Goal: Check status: Check status

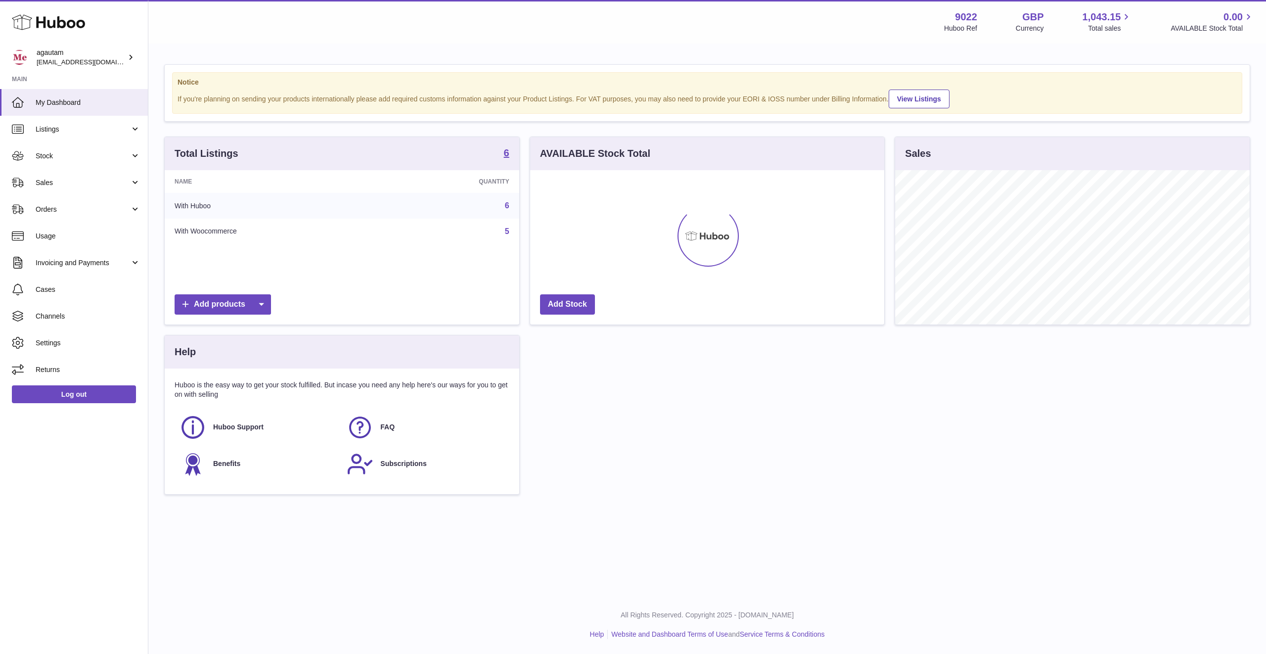
scroll to position [154, 354]
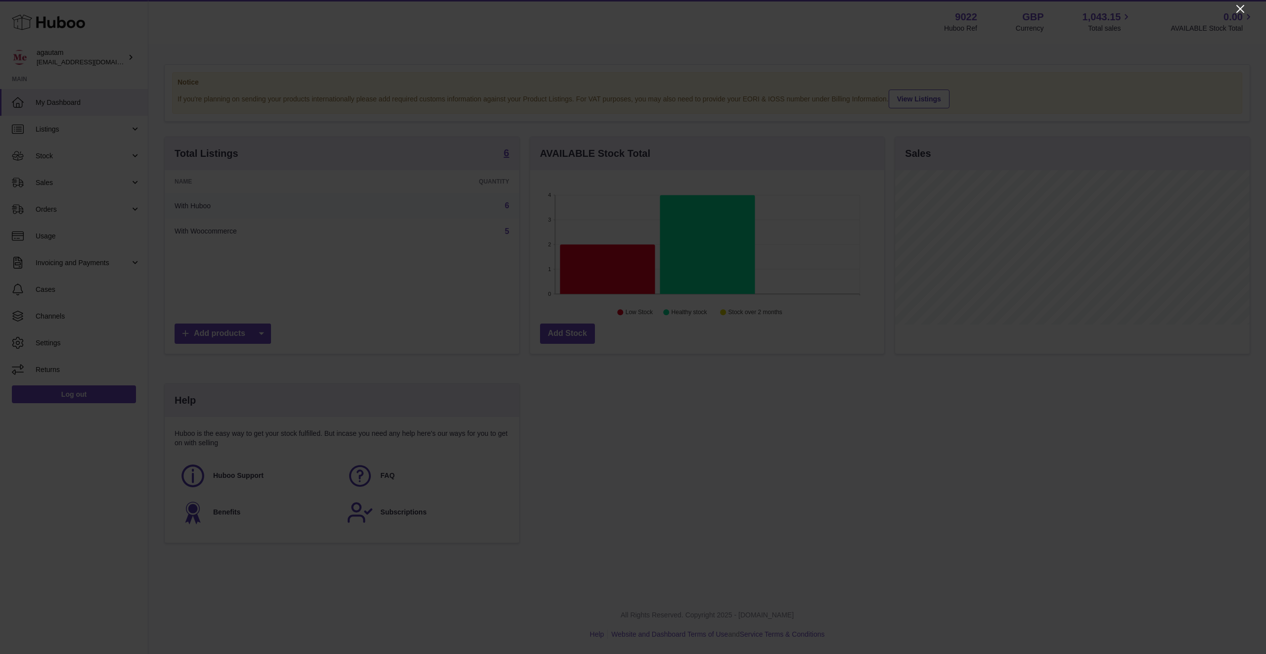
click at [1240, 8] on icon "Close" at bounding box center [1241, 9] width 8 height 8
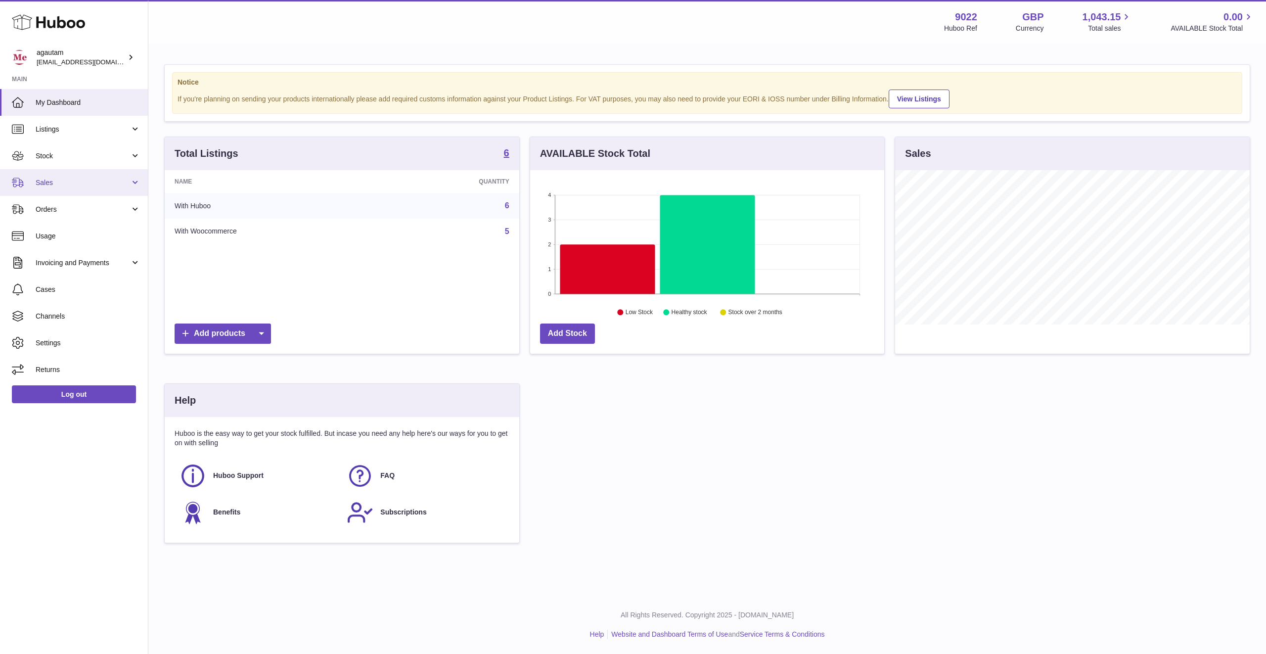
click at [65, 184] on span "Sales" at bounding box center [83, 182] width 94 height 9
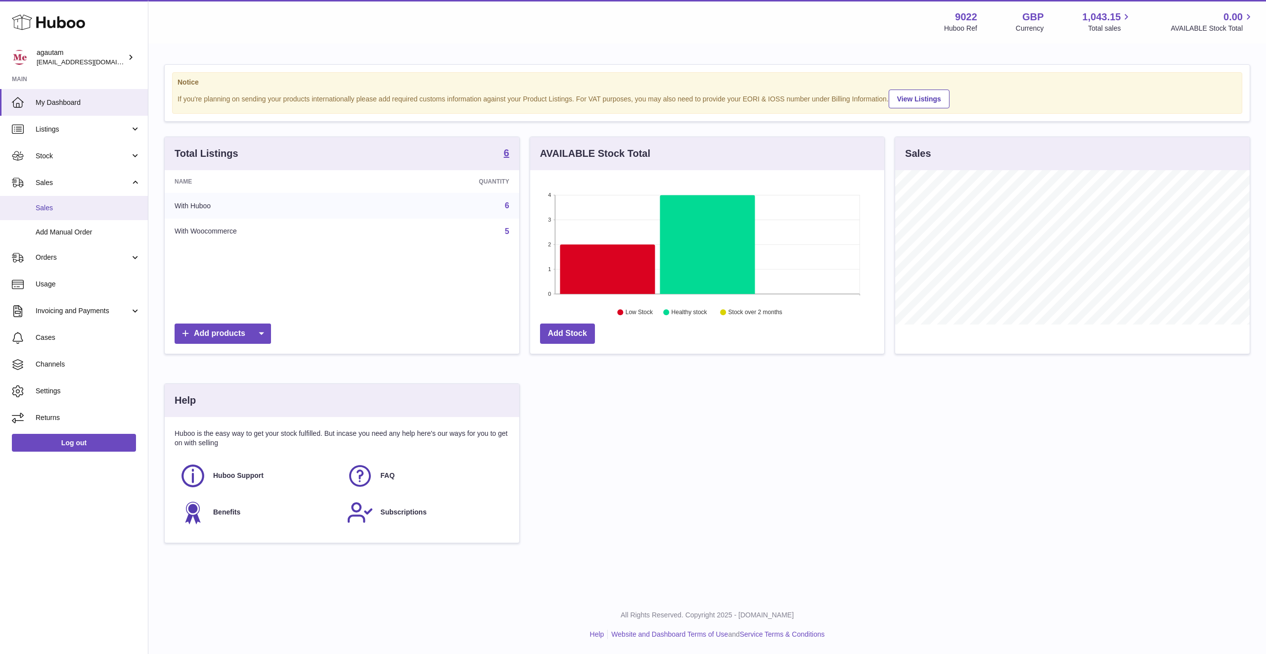
click at [51, 204] on span "Sales" at bounding box center [88, 207] width 105 height 9
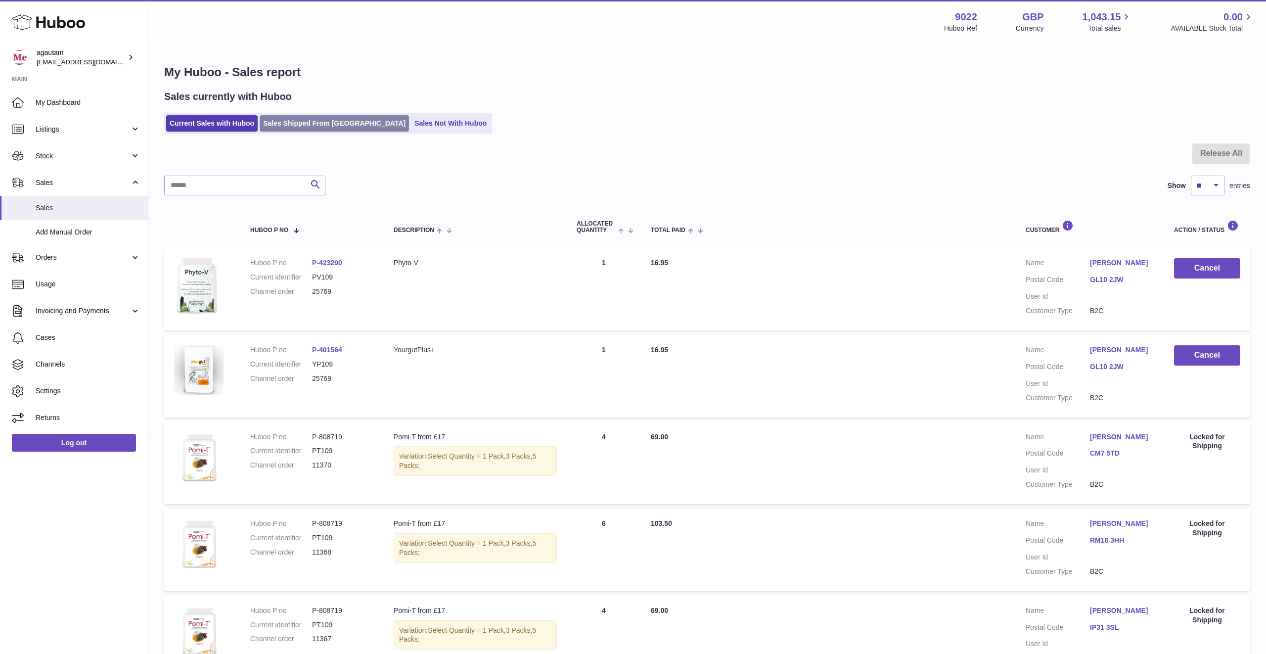
click at [334, 123] on link "Sales Shipped From [GEOGRAPHIC_DATA]" at bounding box center [334, 123] width 149 height 16
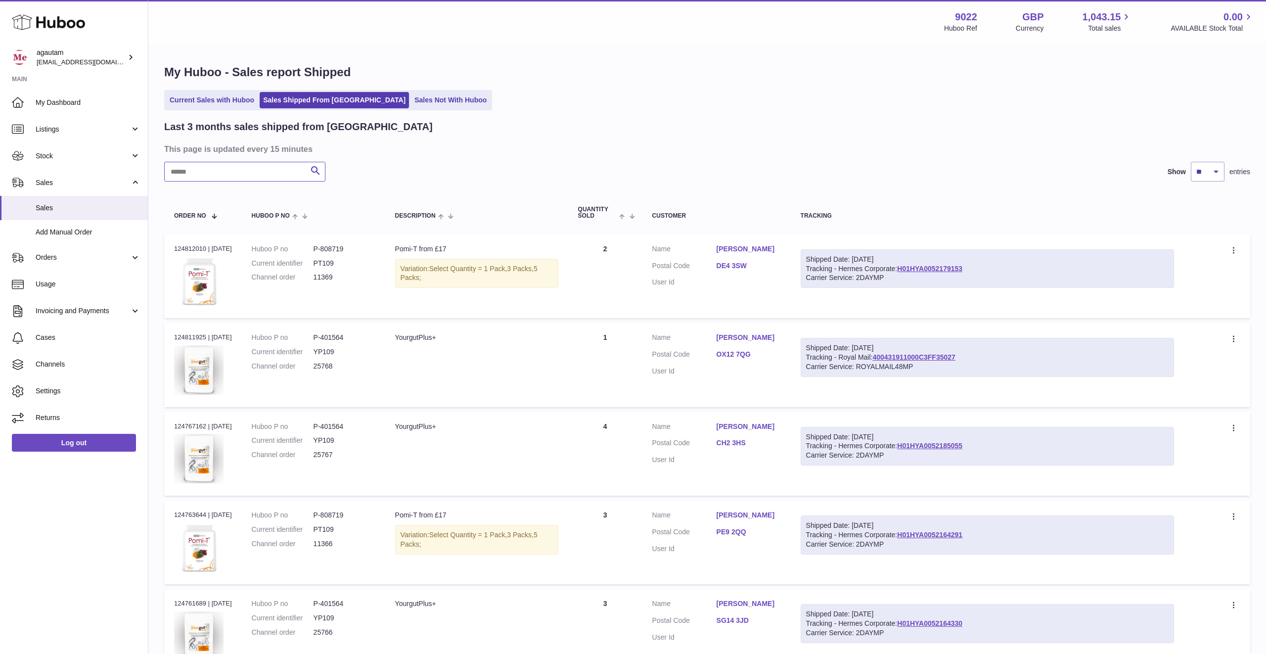
click at [229, 166] on input "text" at bounding box center [244, 172] width 161 height 20
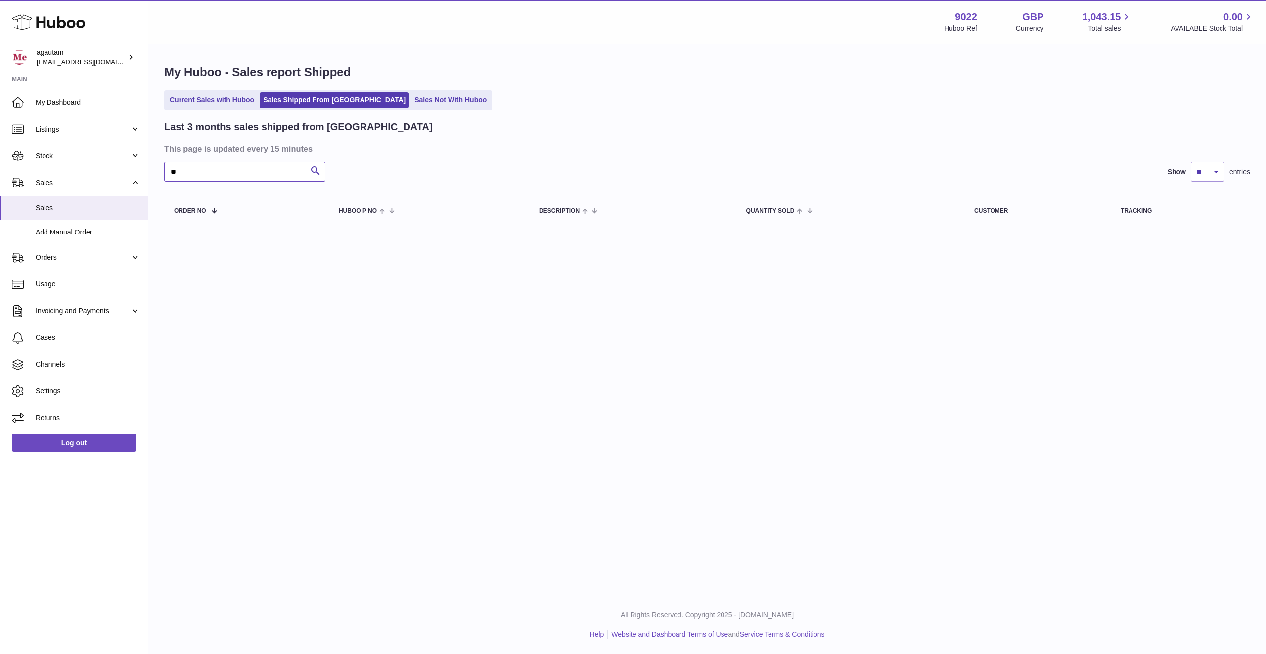
type input "*"
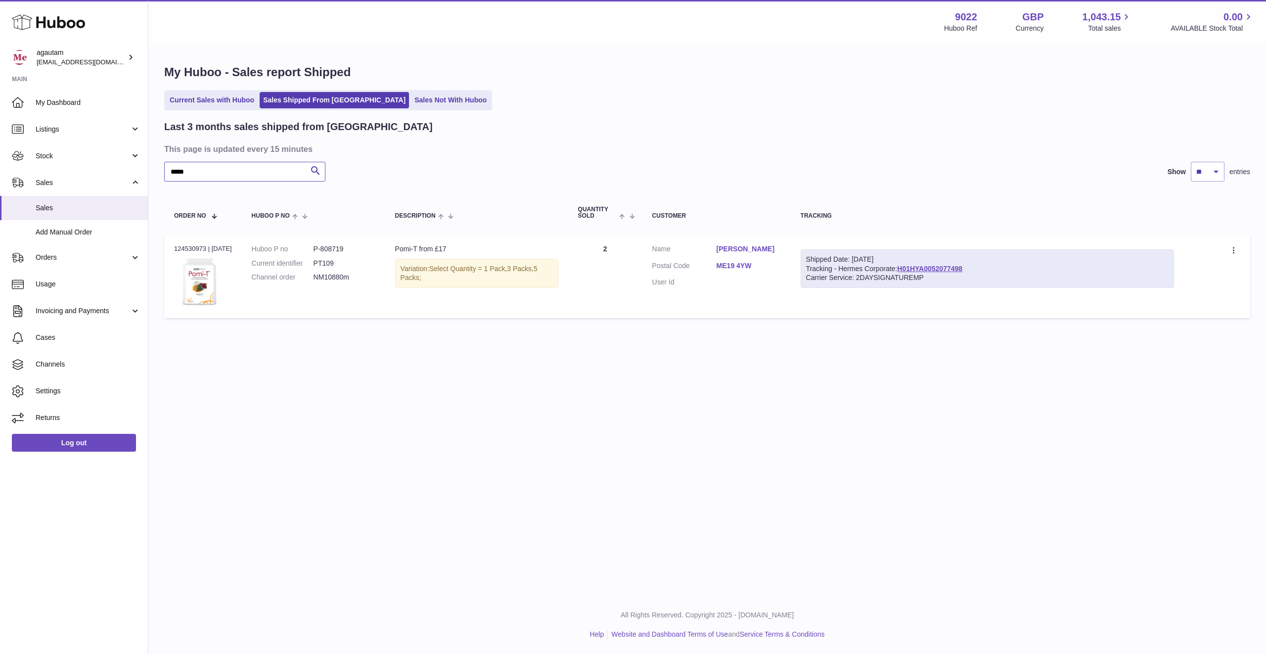
type input "*****"
click at [338, 279] on dd "NM10880m" at bounding box center [345, 277] width 62 height 9
copy tr "NM10880m Description"
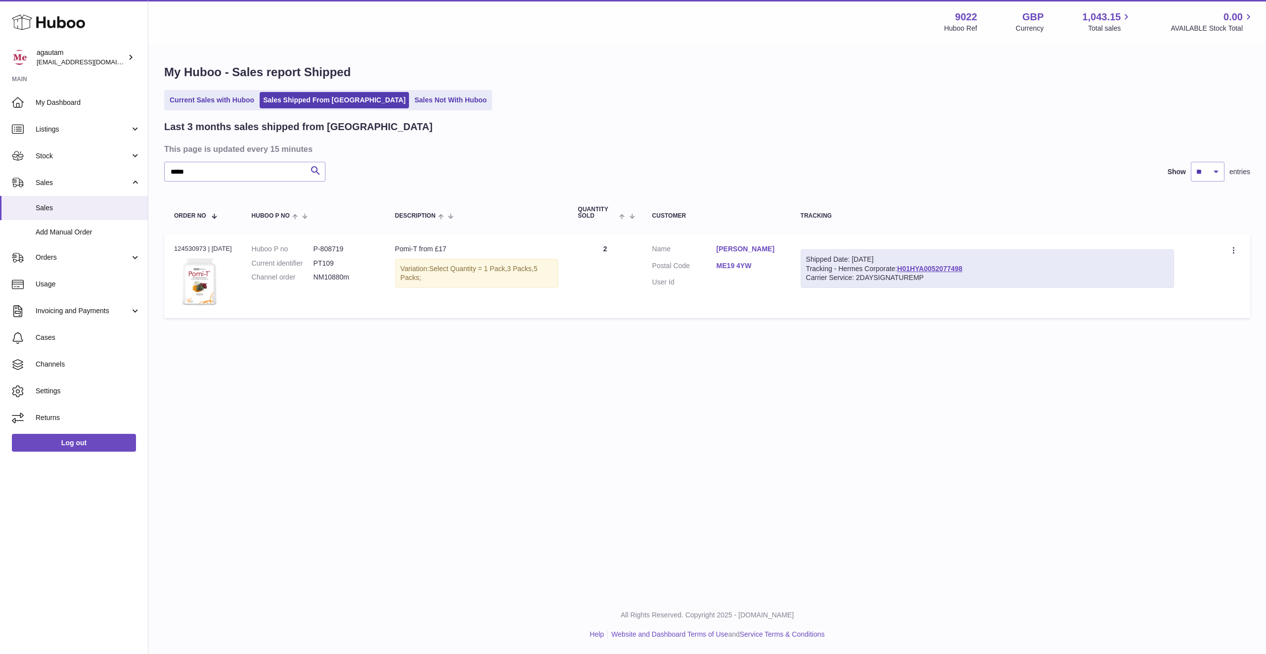
click at [344, 276] on dd "NM10880m" at bounding box center [345, 277] width 62 height 9
copy dd "NM10880m"
click at [951, 269] on link "H01HYA0052077498" at bounding box center [929, 269] width 65 height 8
copy link "ME19 4YW"
